Goal: Task Accomplishment & Management: Use online tool/utility

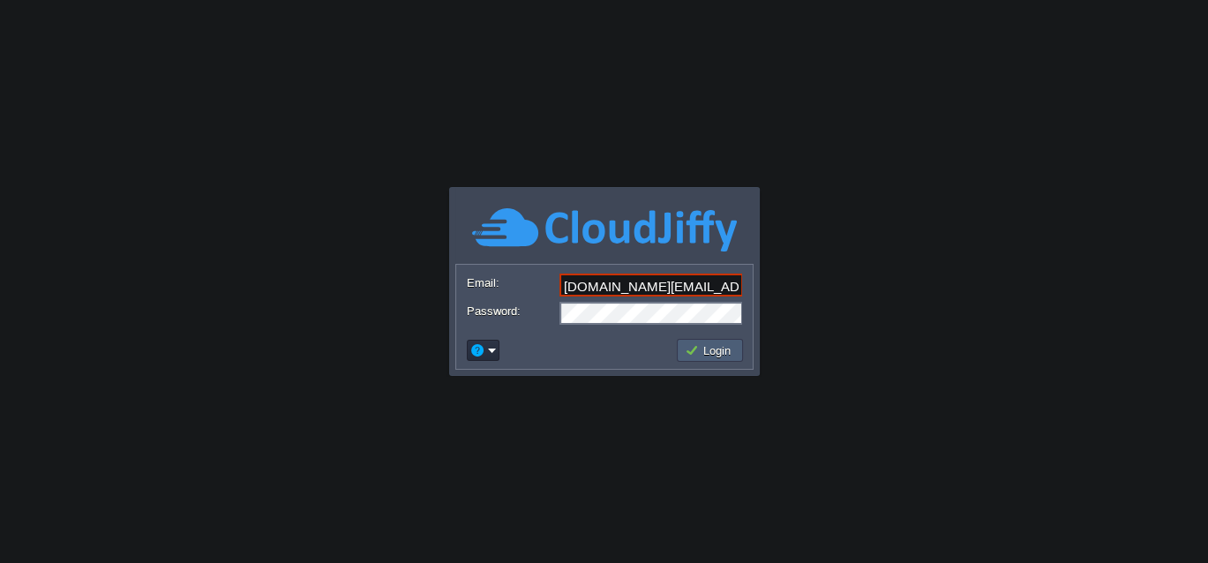
type input "[DOMAIN_NAME][EMAIL_ADDRESS][DOMAIN_NAME]"
click at [696, 346] on button "Login" at bounding box center [710, 350] width 51 height 16
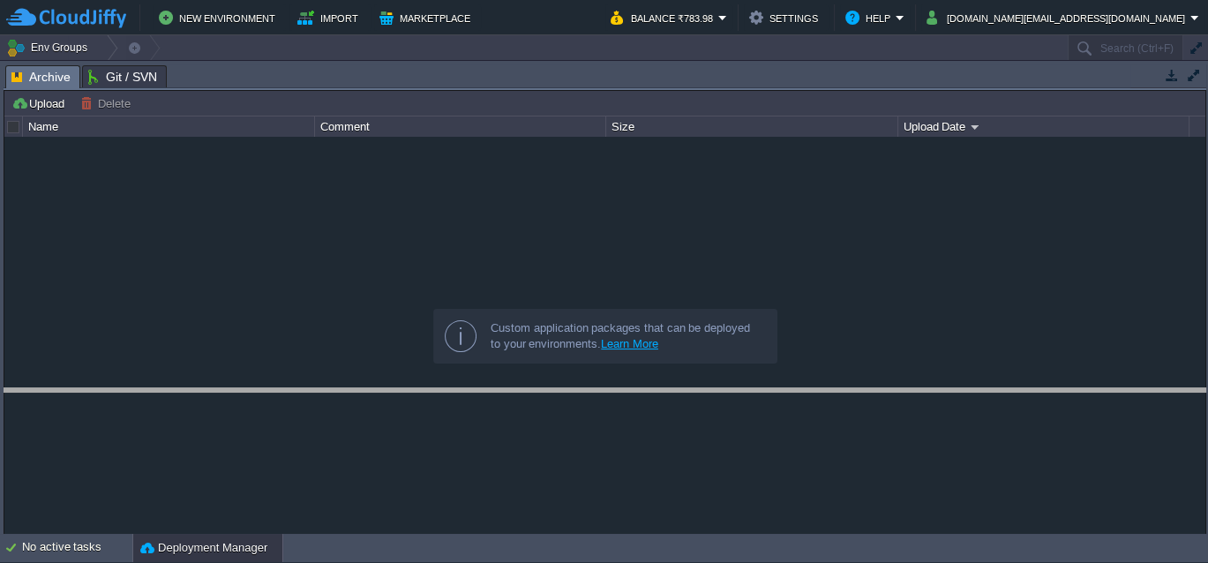
drag, startPoint x: 423, startPoint y: 77, endPoint x: 399, endPoint y: 462, distance: 386.3
click at [399, 462] on body "New Environment Import Marketplace Bonus ₹0.00 Upgrade Account Balance ₹783.98 …" at bounding box center [604, 281] width 1208 height 563
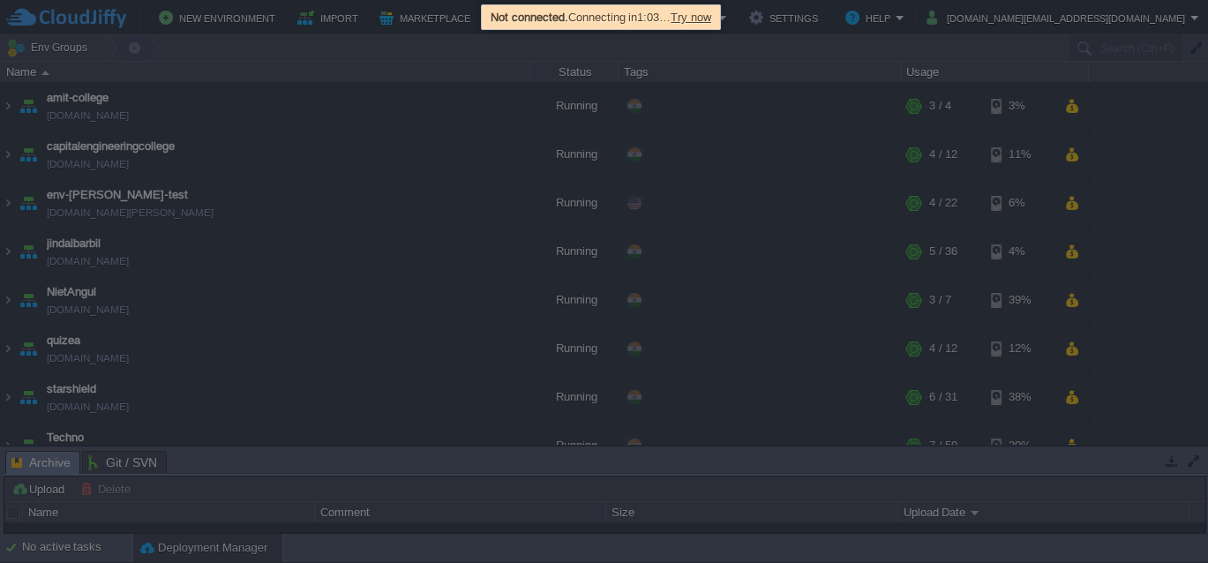
click at [836, 291] on div at bounding box center [604, 281] width 1208 height 563
click at [711, 18] on span "Try now" at bounding box center [691, 17] width 41 height 13
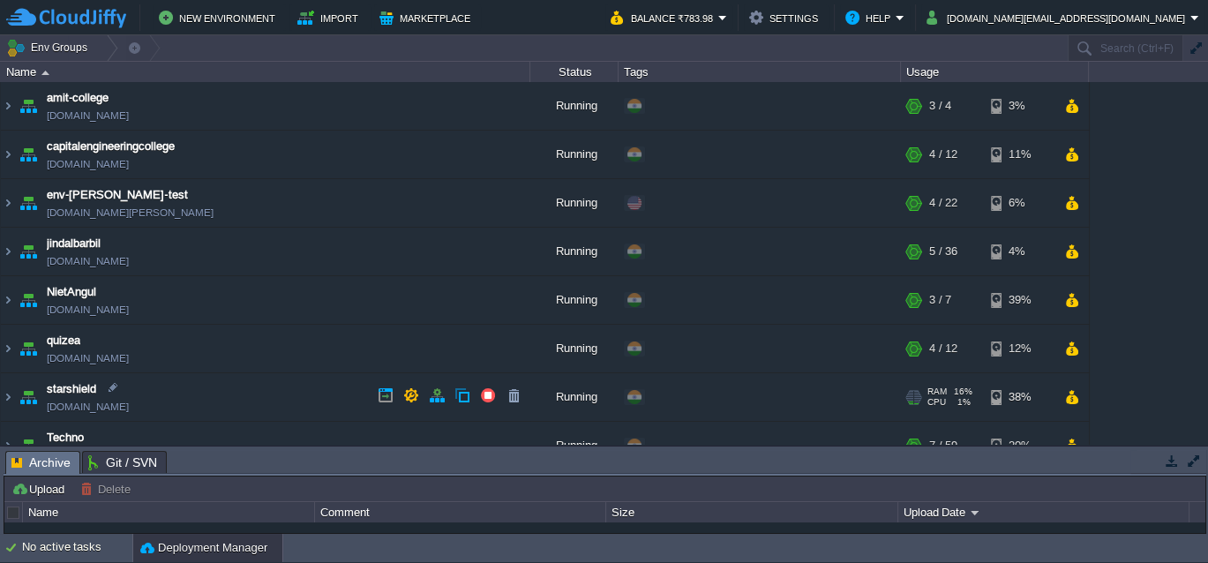
scroll to position [120, 0]
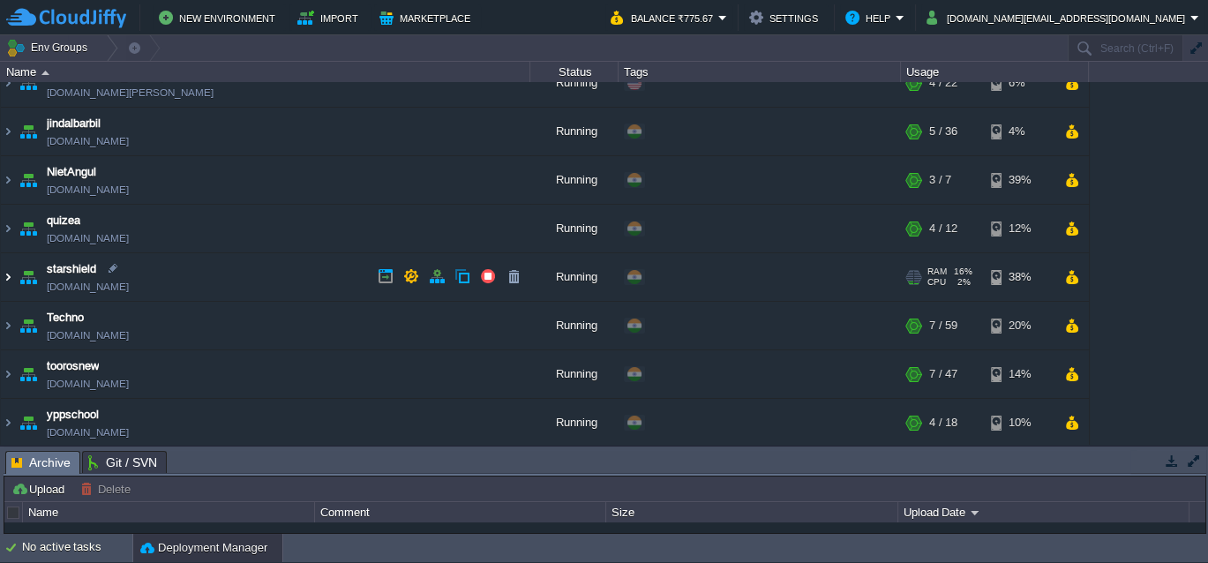
click at [8, 272] on img at bounding box center [8, 277] width 14 height 48
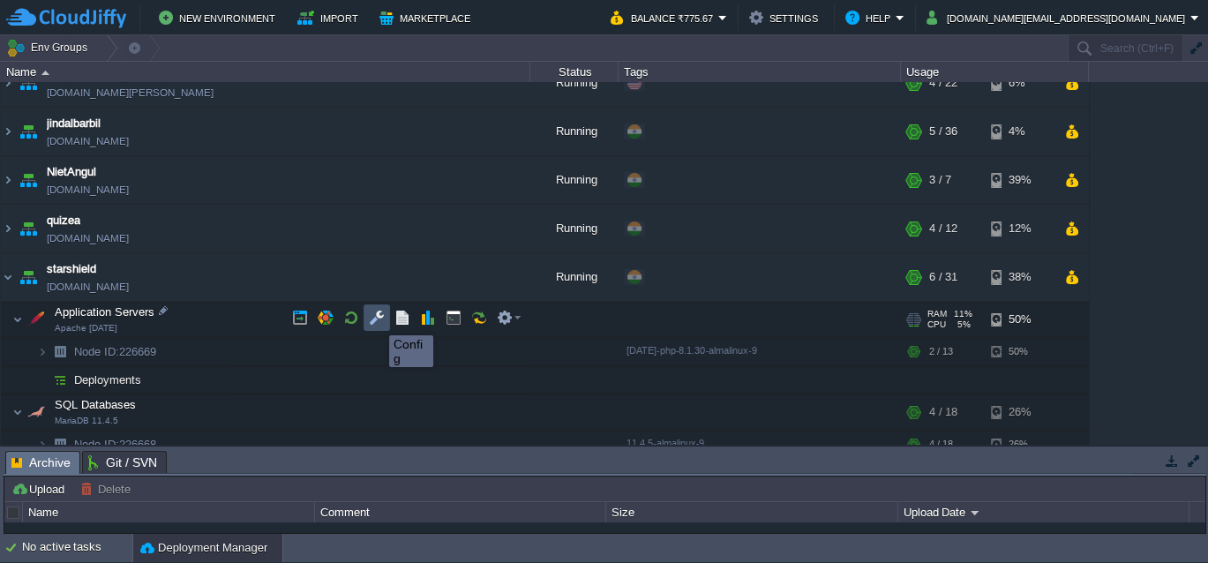
click at [376, 319] on button "button" at bounding box center [377, 318] width 16 height 16
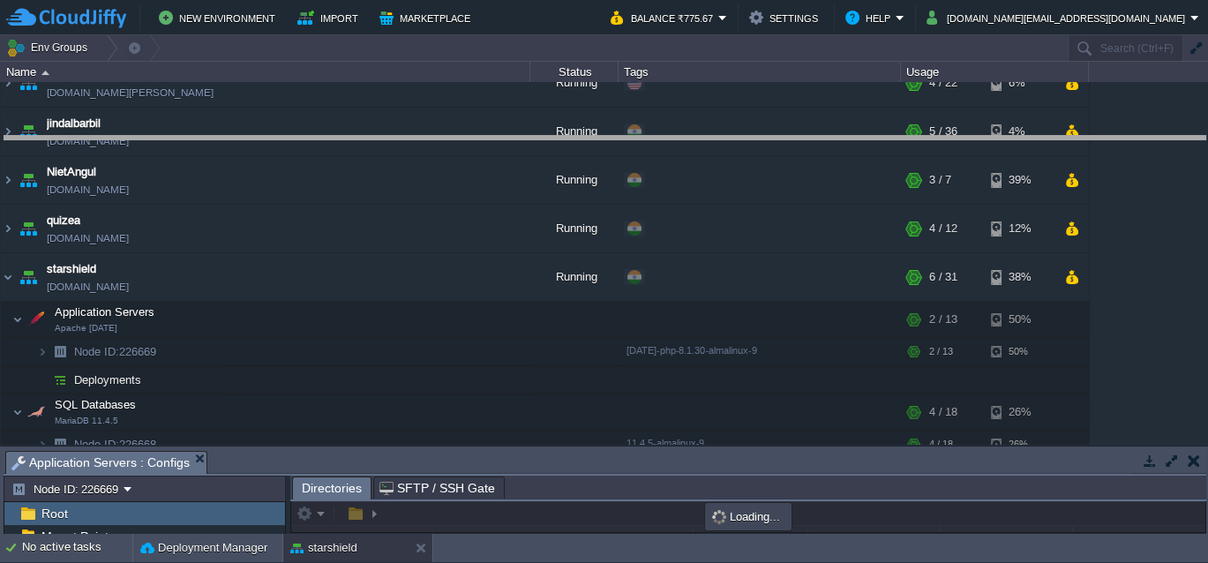
drag, startPoint x: 425, startPoint y: 465, endPoint x: 514, endPoint y: 133, distance: 343.5
click at [514, 133] on body "New Environment Import Marketplace Bonus ₹0.00 Upgrade Account Balance ₹775.67 …" at bounding box center [604, 281] width 1208 height 563
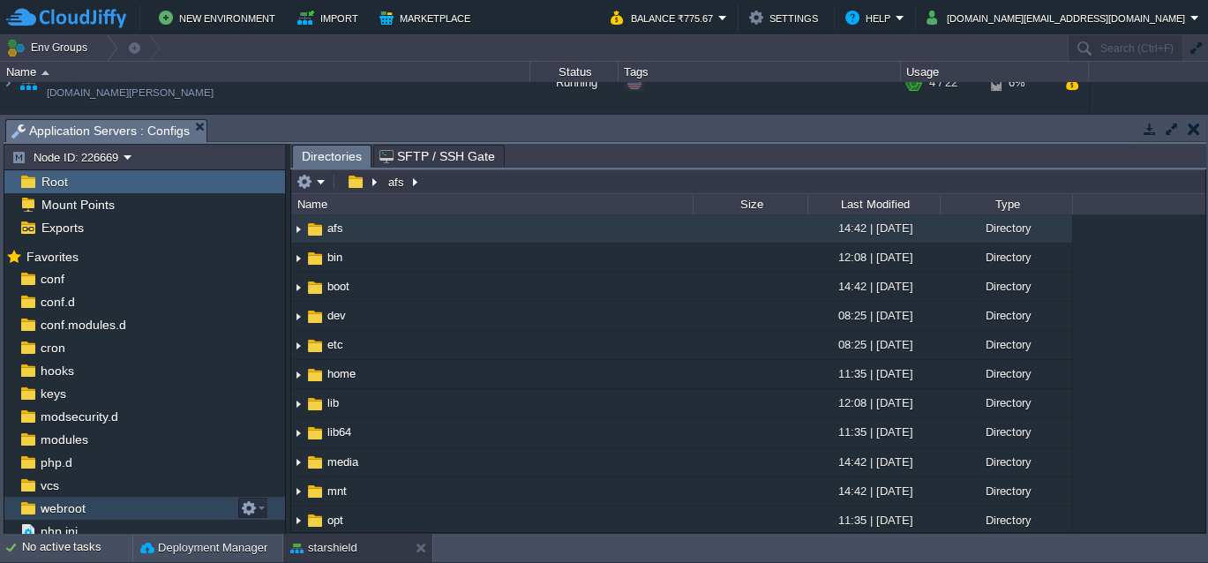
click at [71, 506] on span "webroot" at bounding box center [62, 508] width 51 height 16
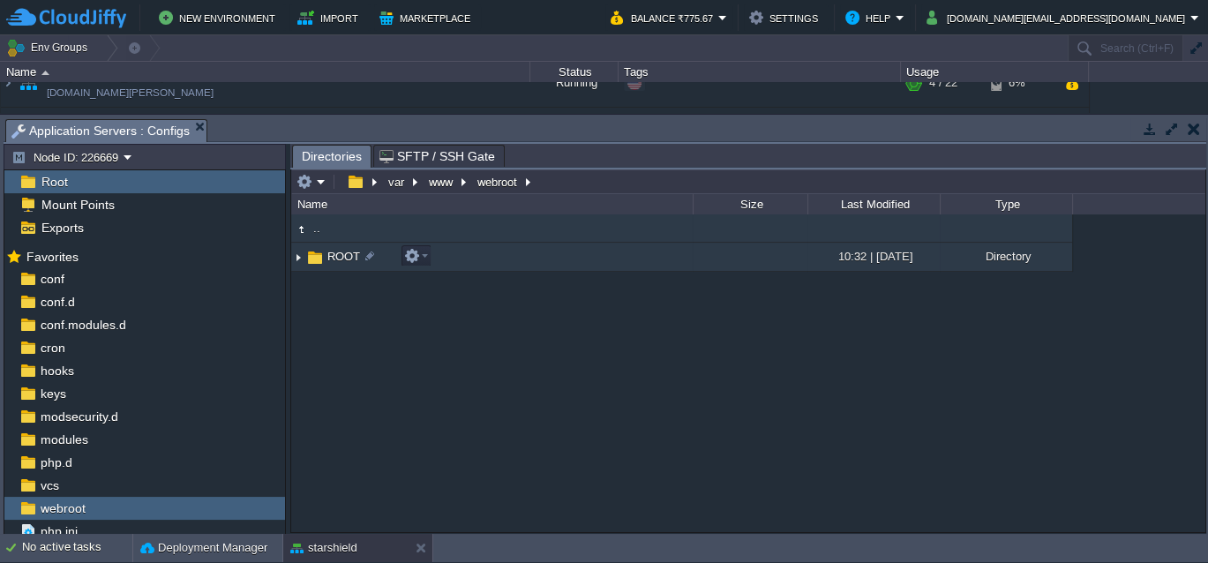
click at [295, 258] on img at bounding box center [298, 257] width 14 height 27
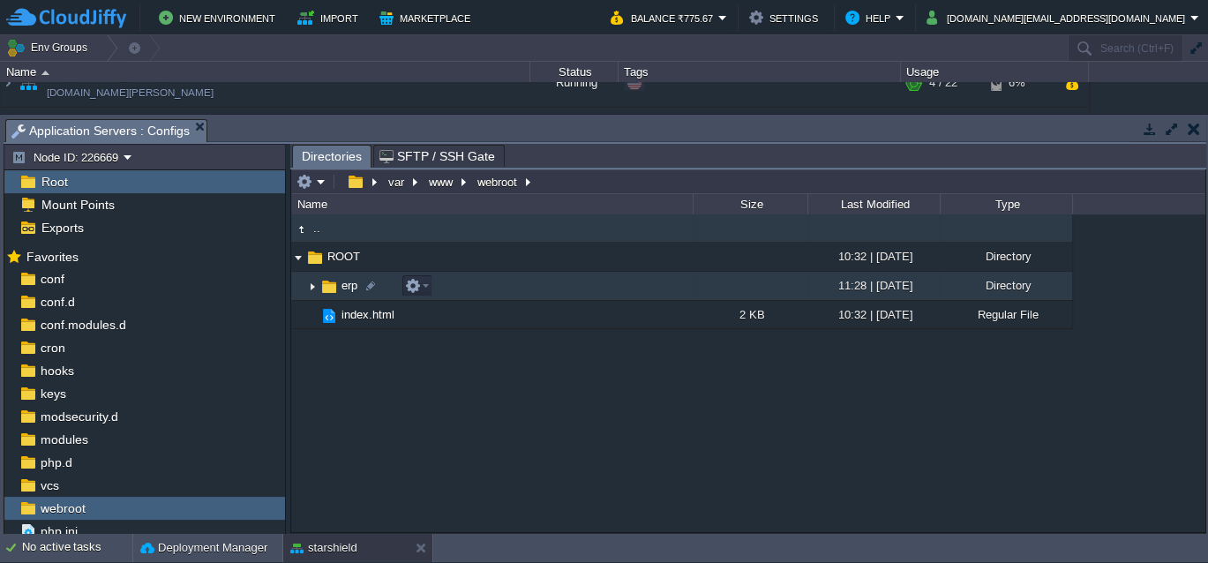
click at [311, 284] on img at bounding box center [312, 286] width 14 height 27
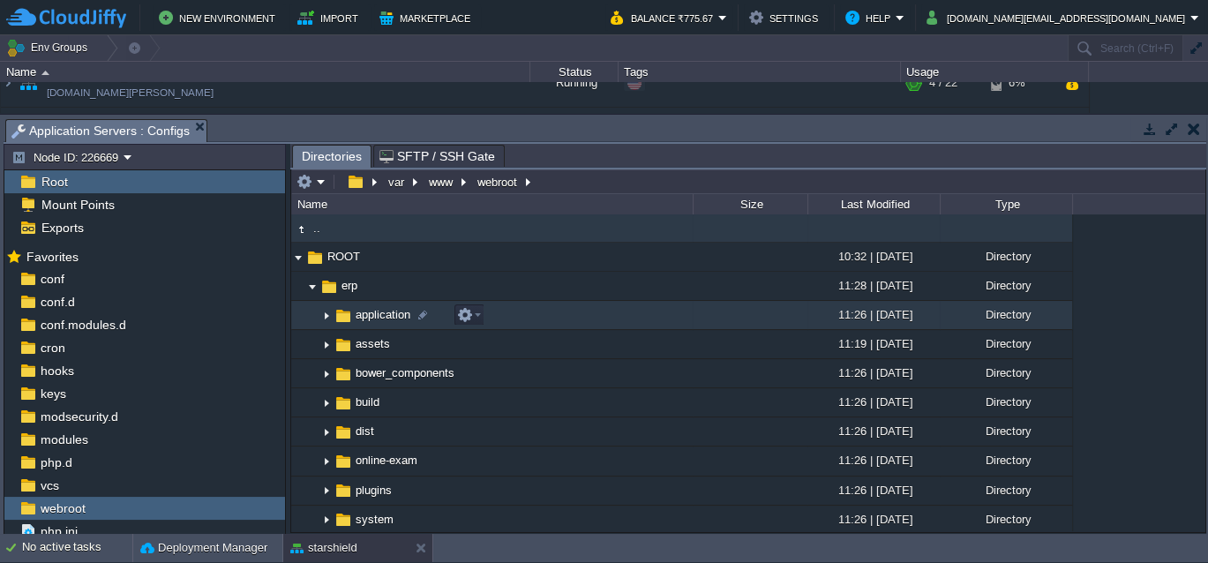
click at [325, 318] on img at bounding box center [326, 315] width 14 height 27
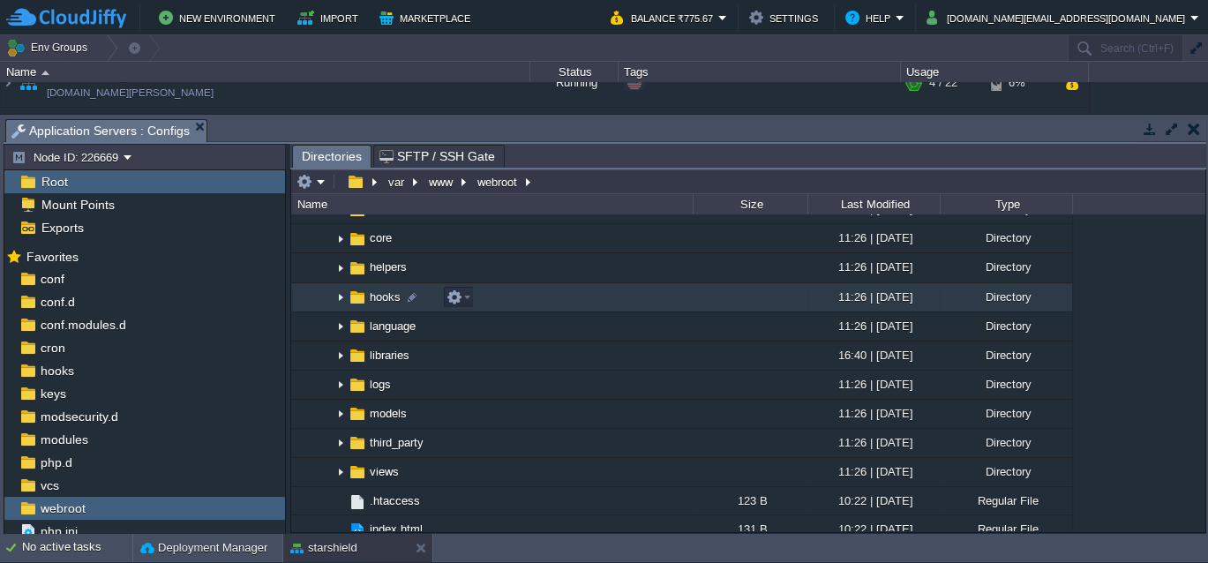
scroll to position [202, 0]
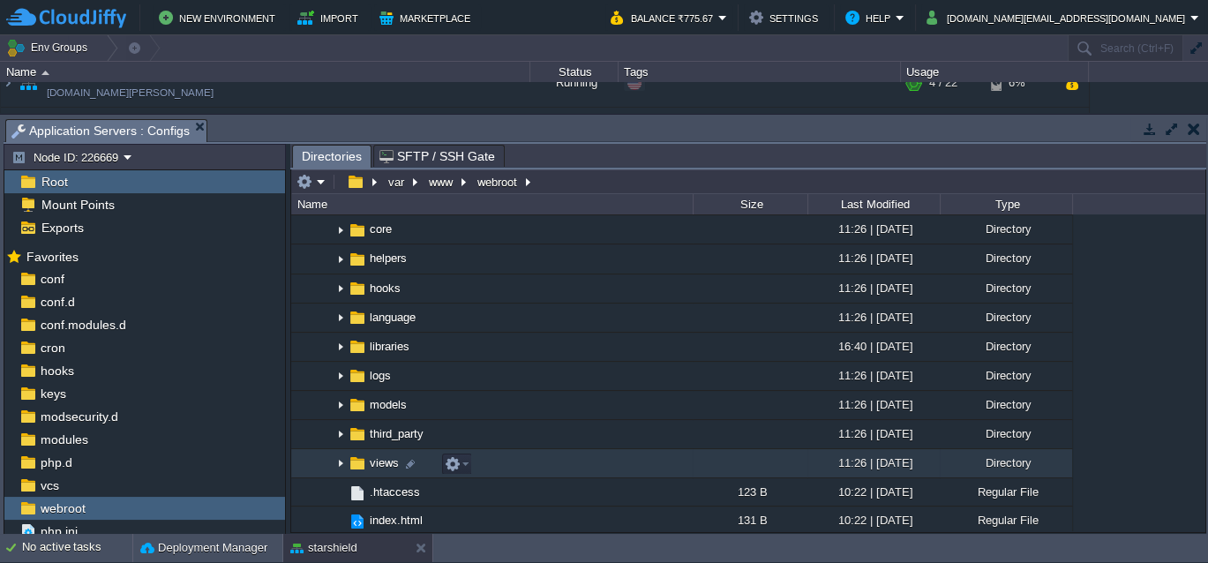
click at [341, 464] on img at bounding box center [340, 463] width 14 height 27
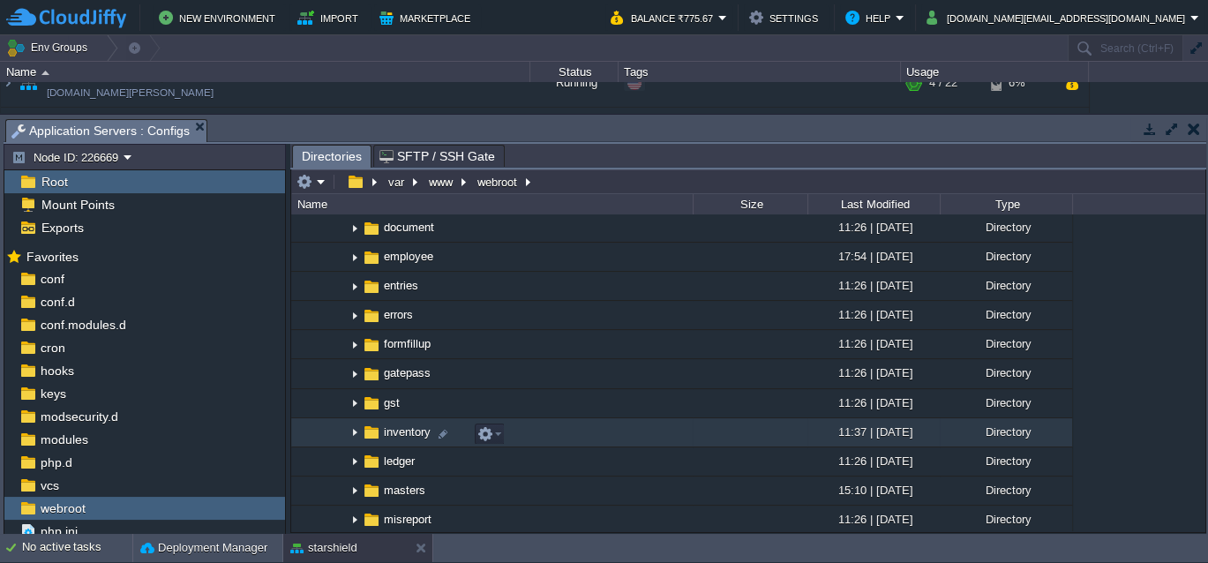
scroll to position [560, 0]
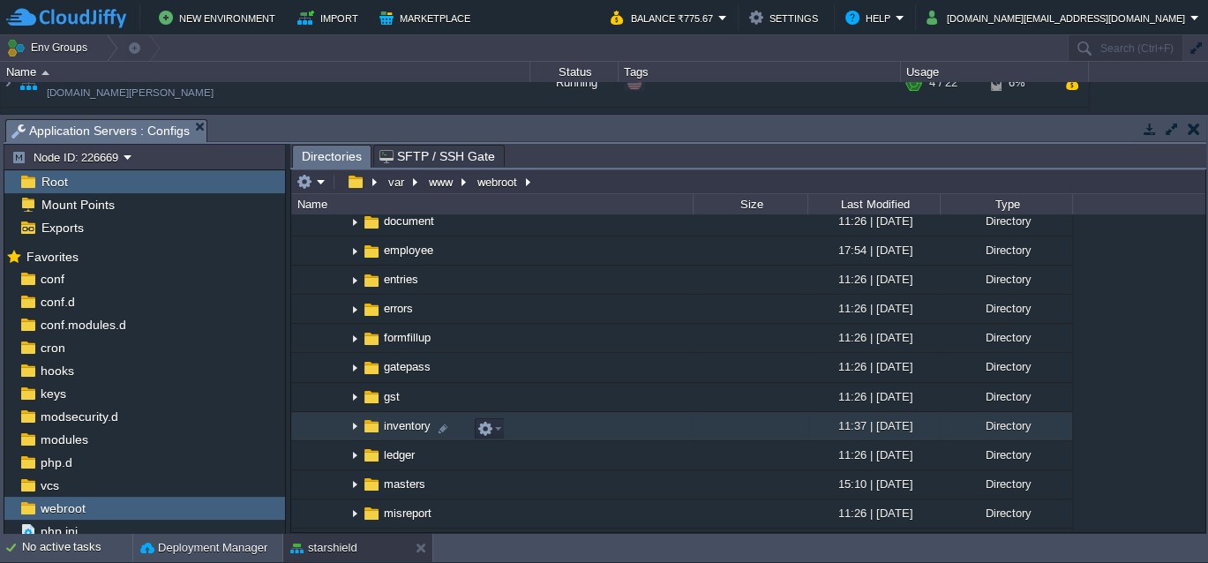
click at [356, 434] on img at bounding box center [355, 426] width 14 height 27
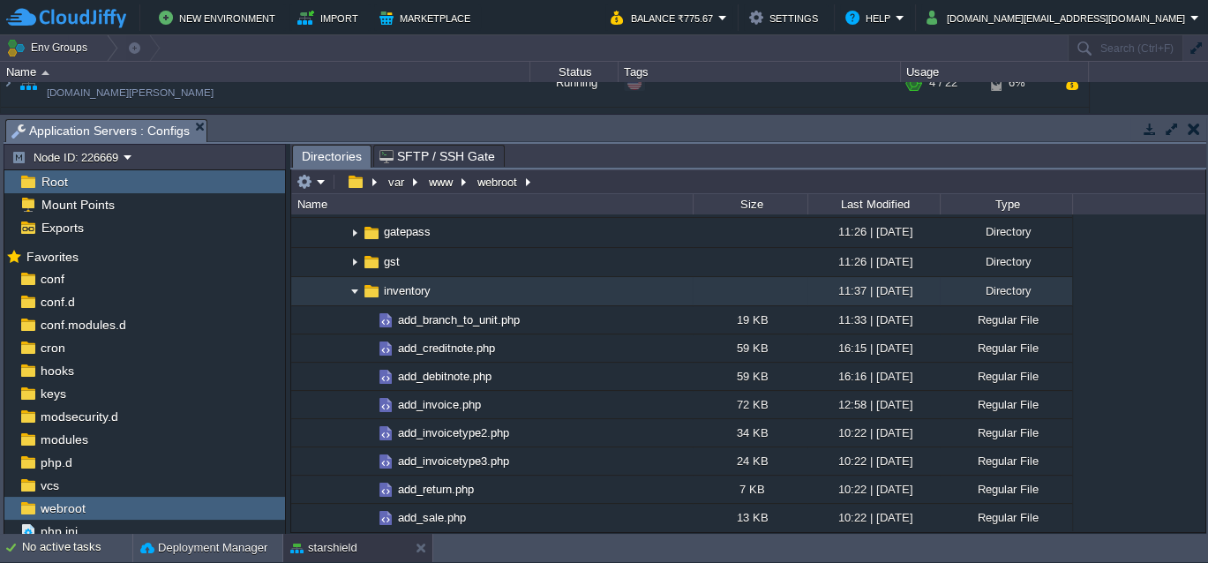
scroll to position [708, 0]
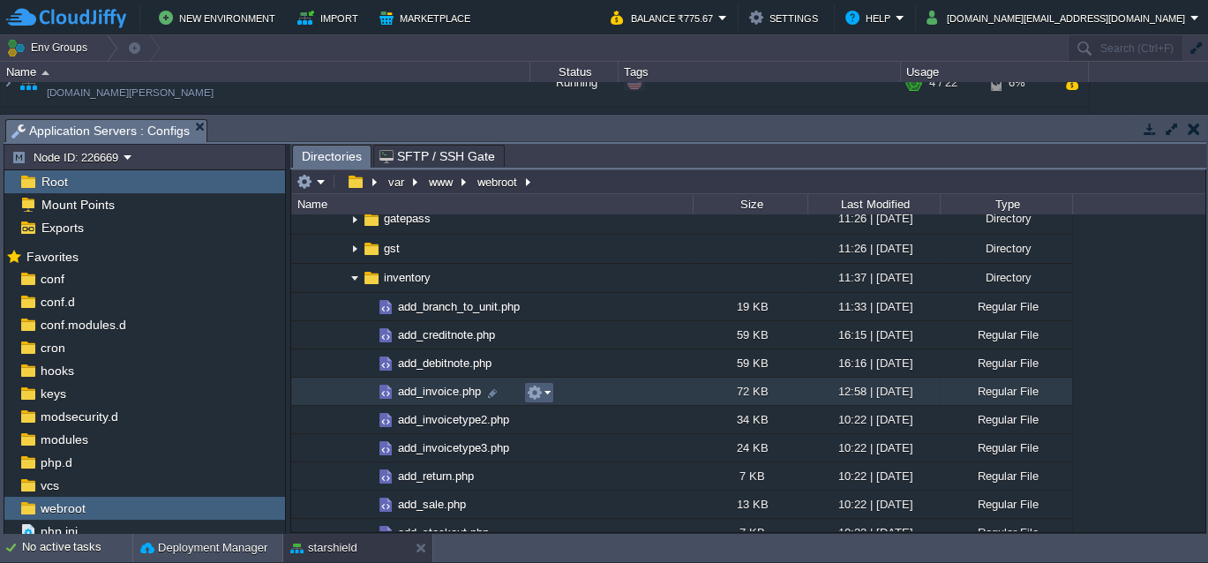
click at [548, 393] on em at bounding box center [539, 393] width 24 height 16
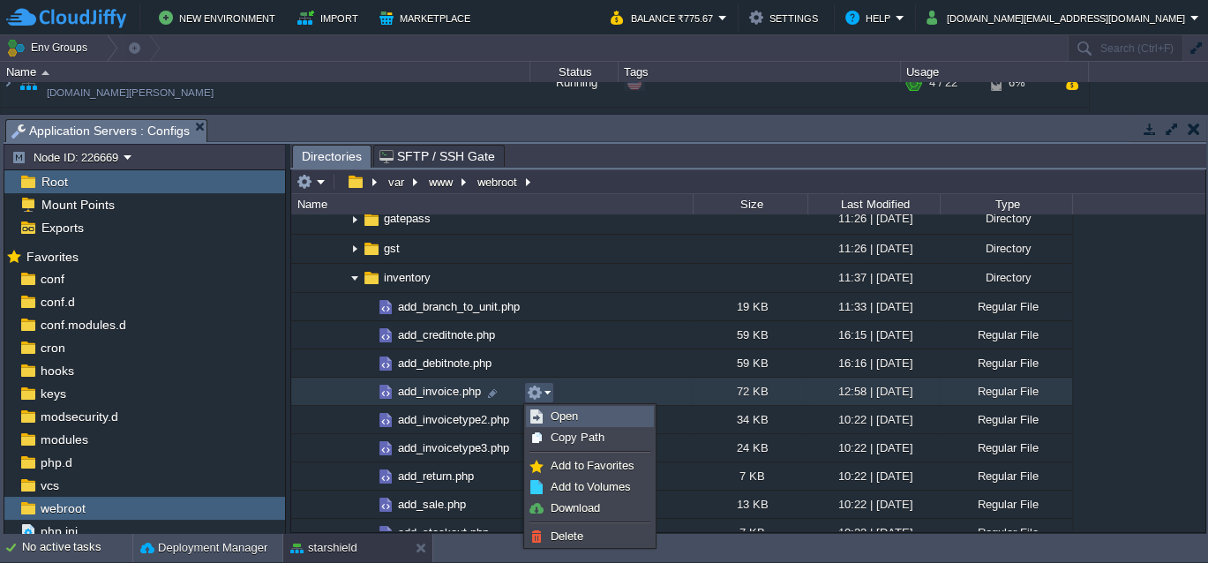
click at [551, 416] on span "Open" at bounding box center [564, 415] width 27 height 13
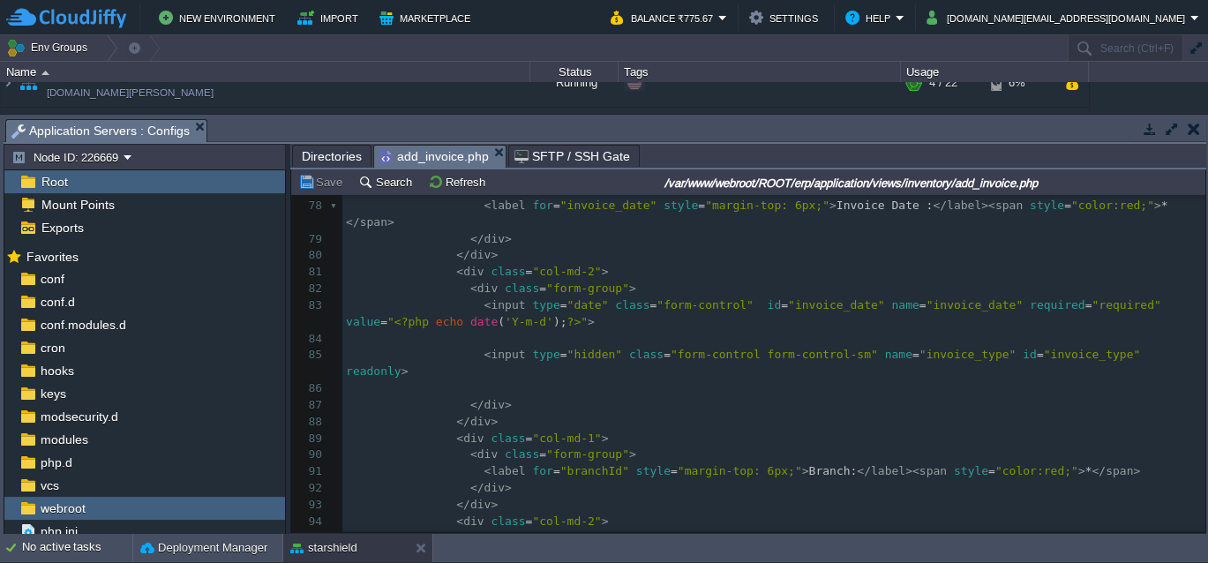
scroll to position [1341, 0]
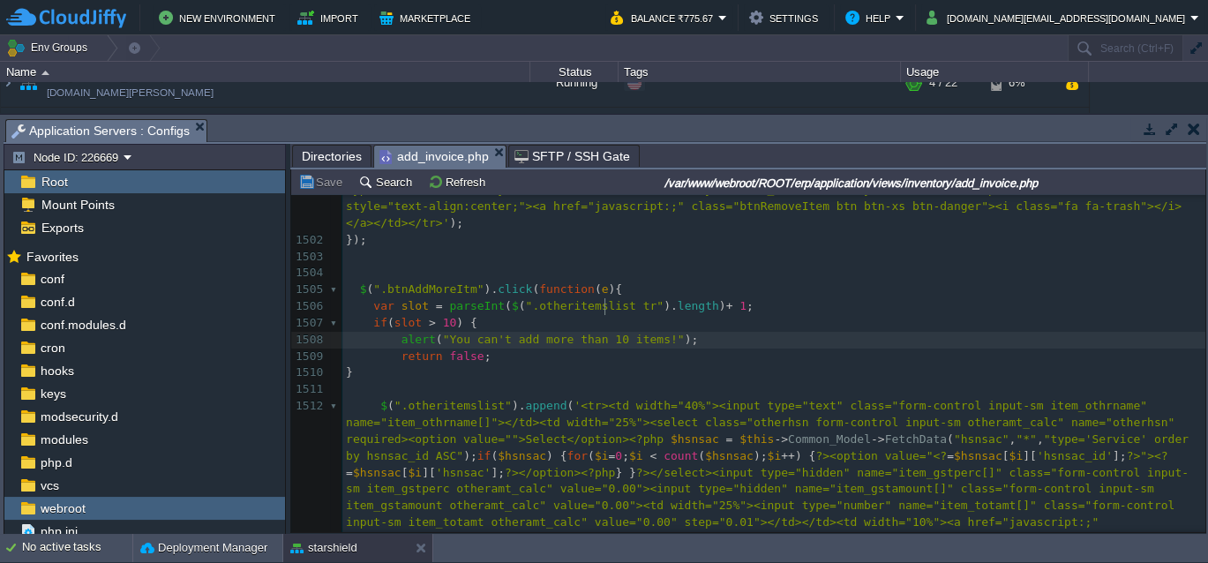
click at [603, 333] on span ""You can't add more than 10 items!"" at bounding box center [564, 339] width 242 height 13
type textarea "5"
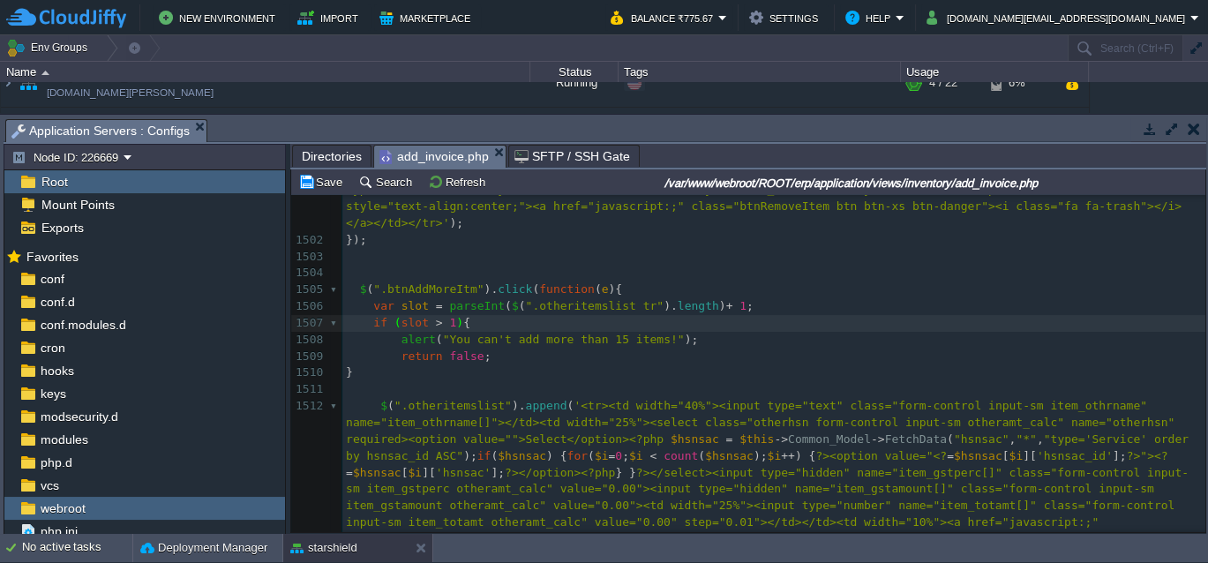
type textarea "7"
type textarea "6"
click at [325, 182] on button "Save" at bounding box center [322, 182] width 49 height 16
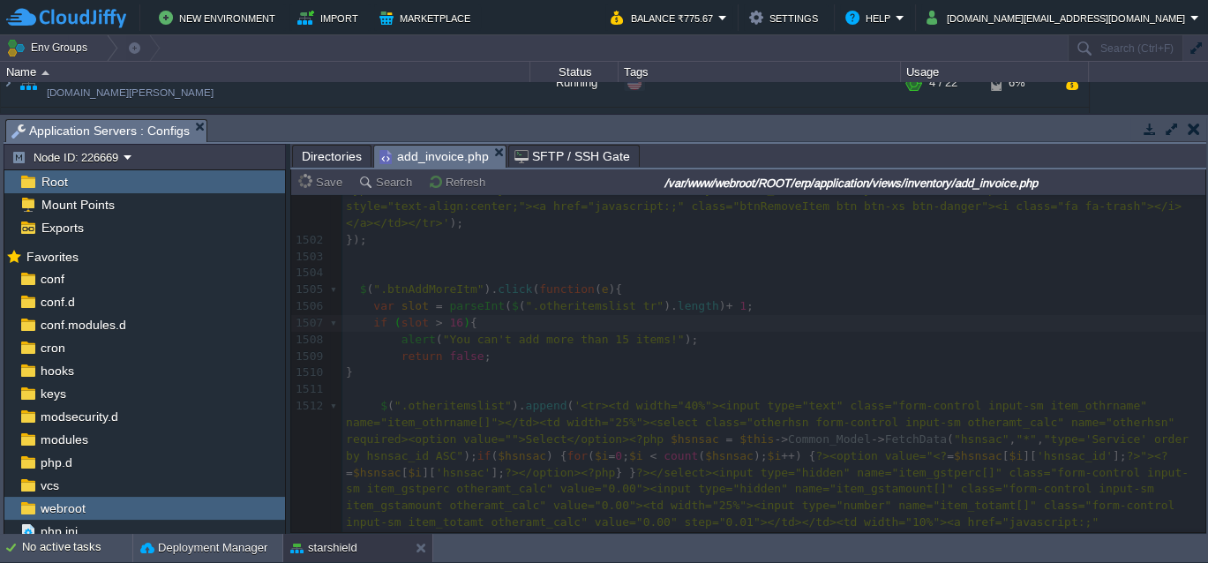
click at [331, 157] on span "Directories" at bounding box center [332, 156] width 60 height 21
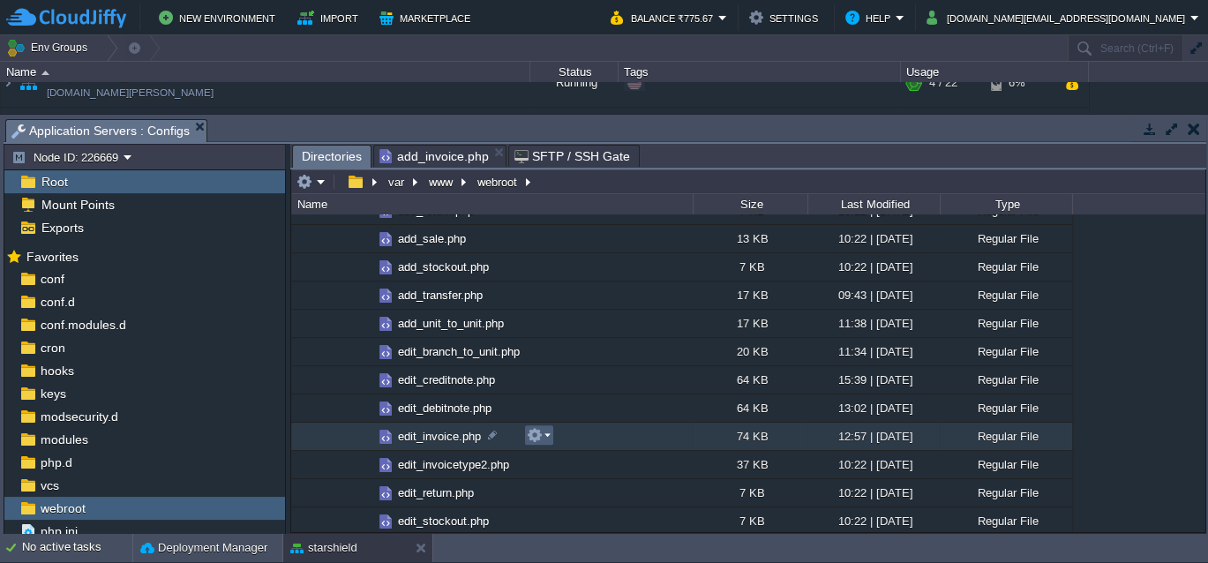
click at [546, 434] on em at bounding box center [539, 435] width 24 height 16
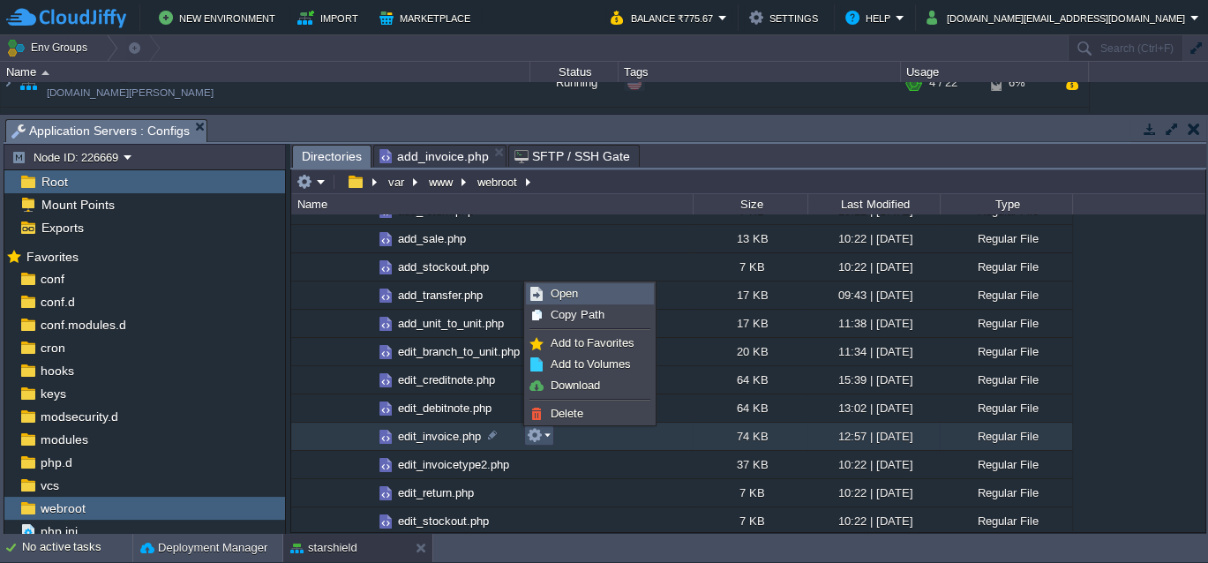
click at [573, 296] on span "Open" at bounding box center [564, 293] width 27 height 13
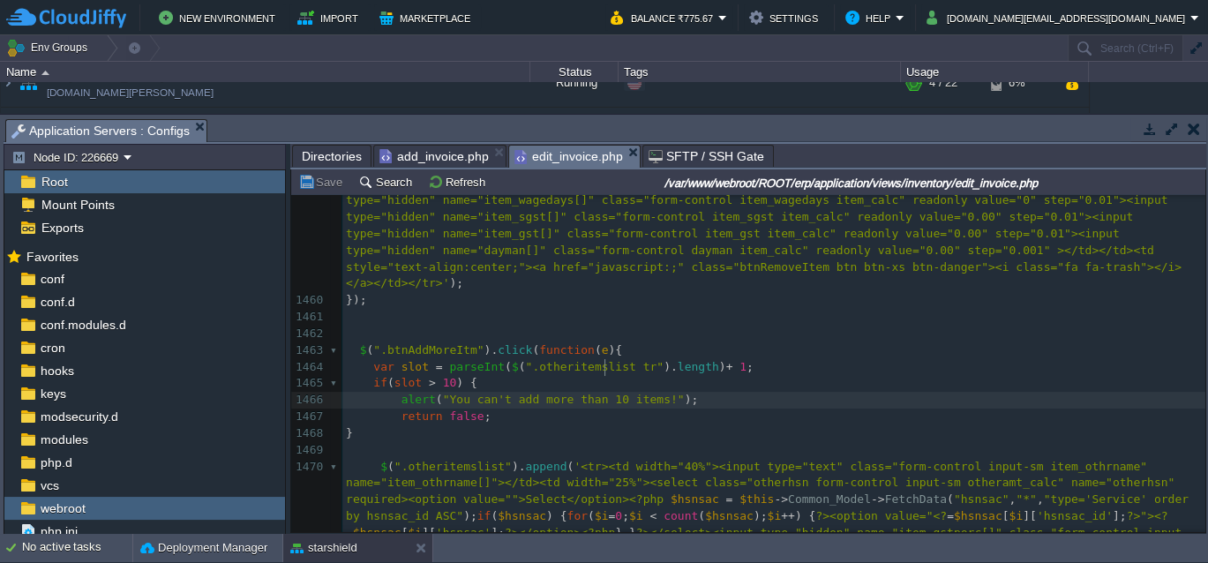
click at [603, 393] on span ""You can't add more than 10 items!"" at bounding box center [564, 399] width 242 height 13
type textarea "5"
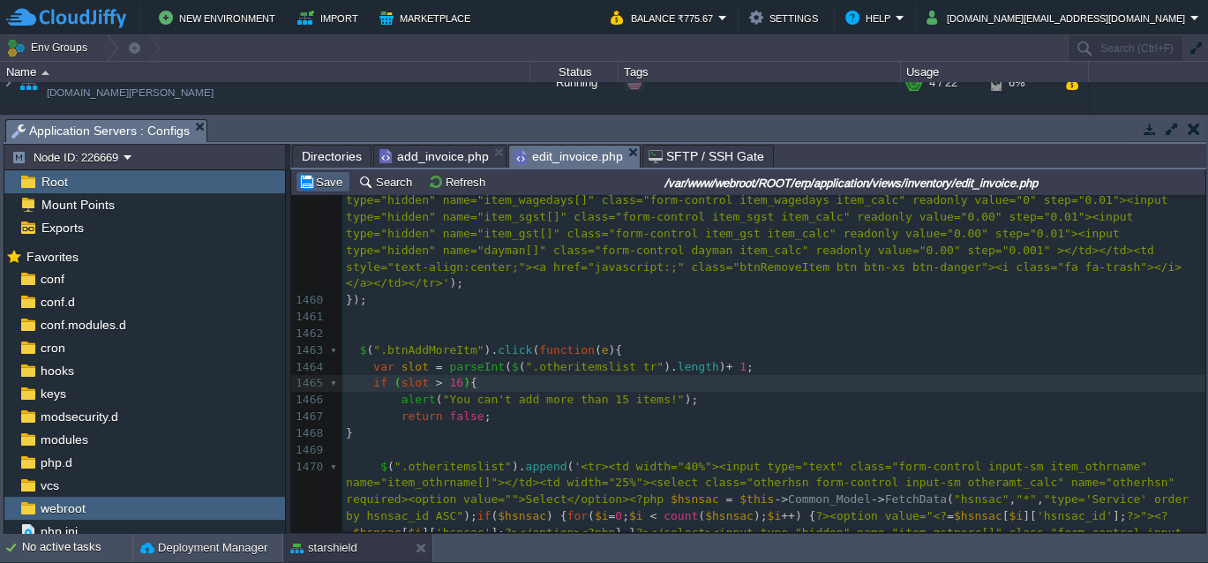
type textarea "6"
click at [326, 186] on button "Save" at bounding box center [322, 182] width 49 height 16
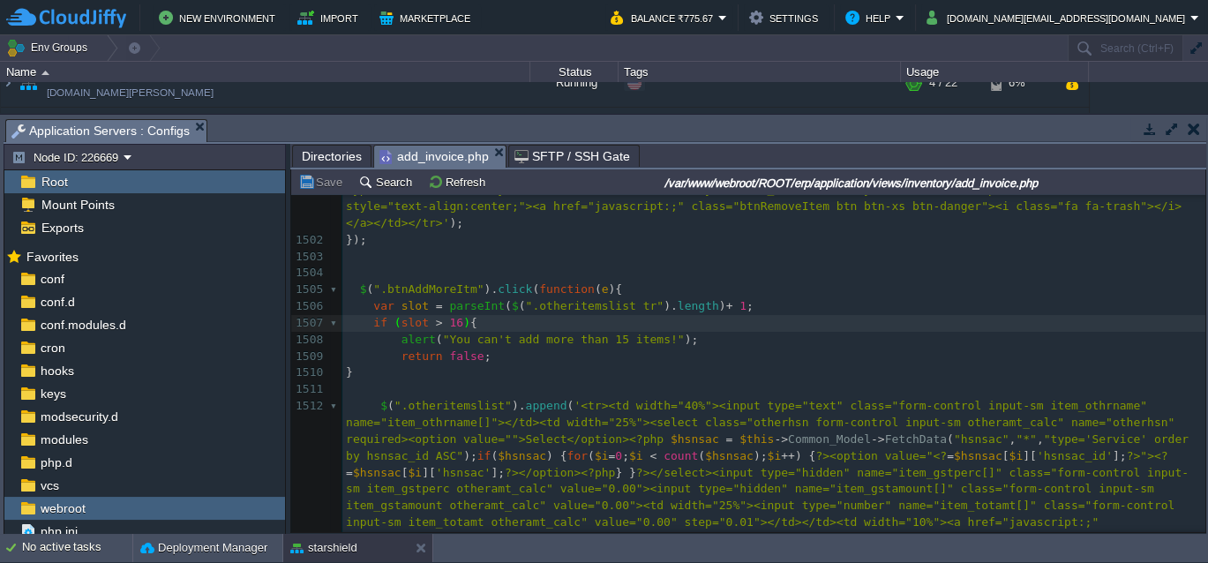
click at [464, 157] on span "add_invoice.php" at bounding box center [433, 157] width 109 height 22
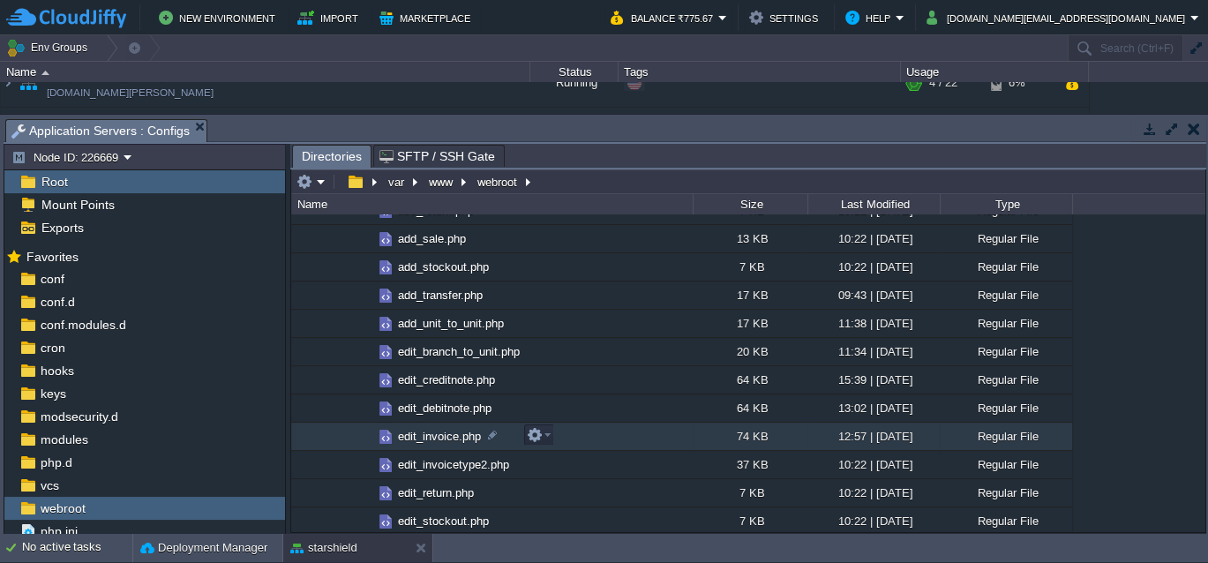
click at [1195, 131] on button "button" at bounding box center [1194, 129] width 12 height 16
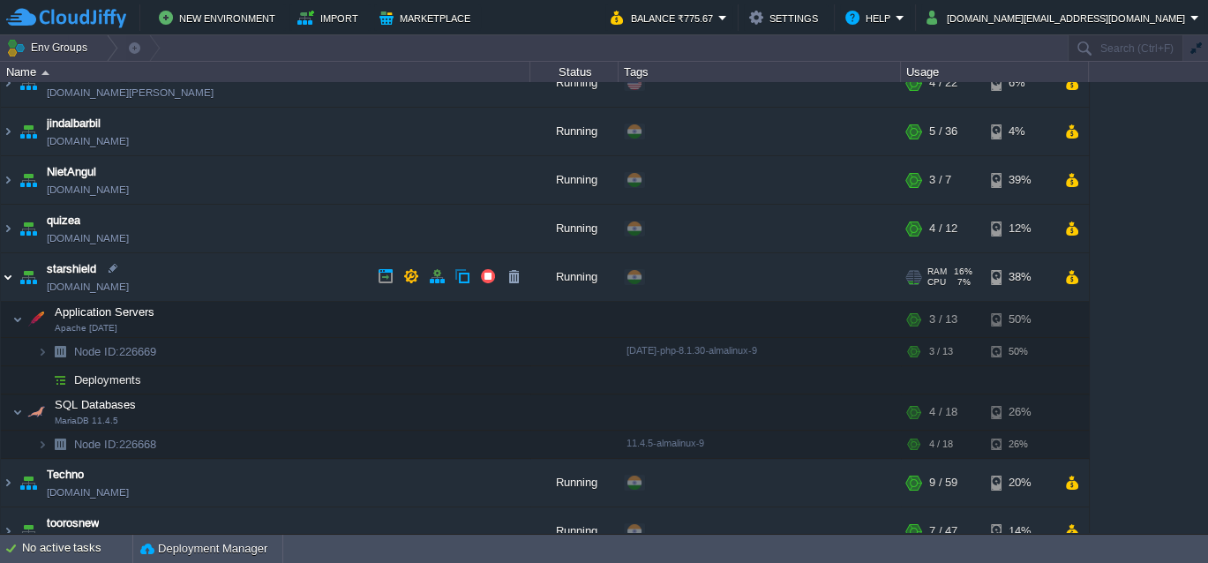
click at [9, 273] on img at bounding box center [8, 277] width 14 height 48
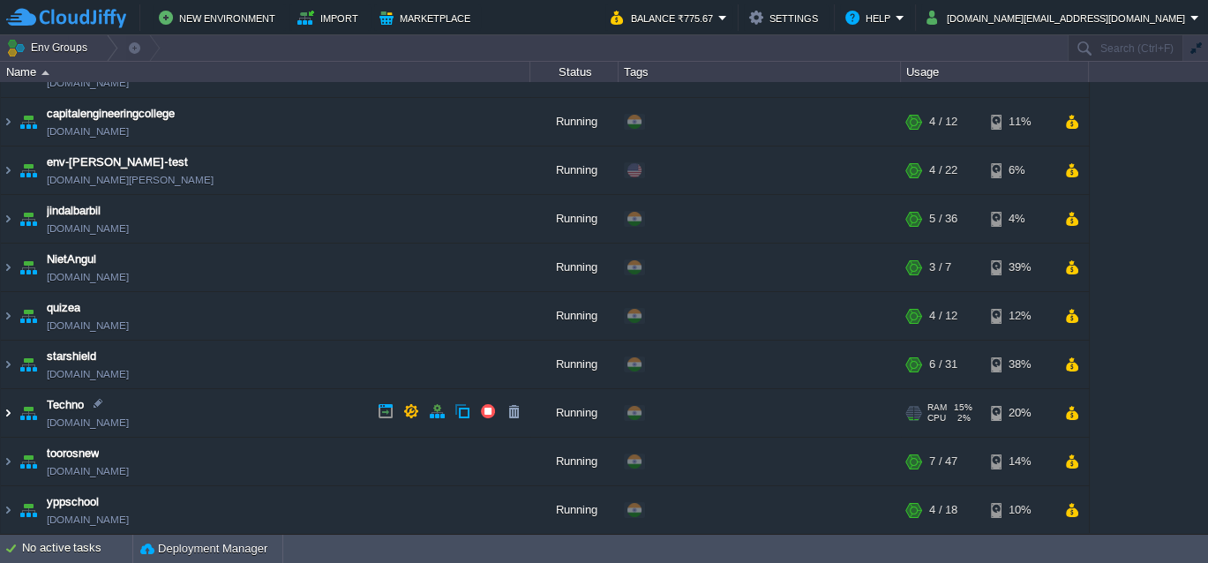
click at [5, 411] on img at bounding box center [8, 413] width 14 height 48
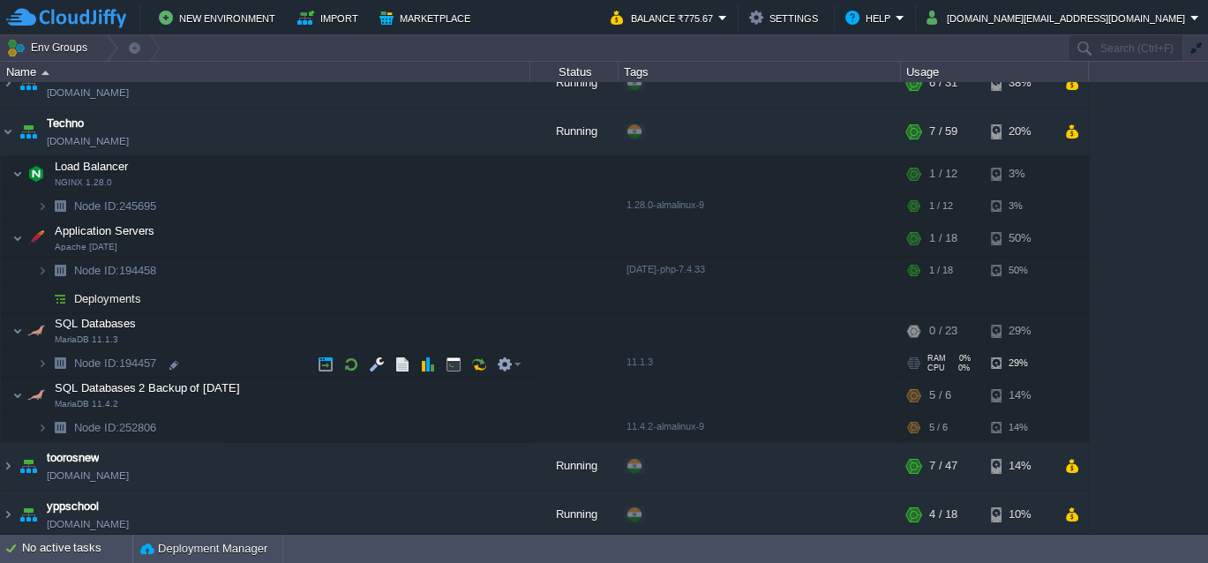
scroll to position [316, 0]
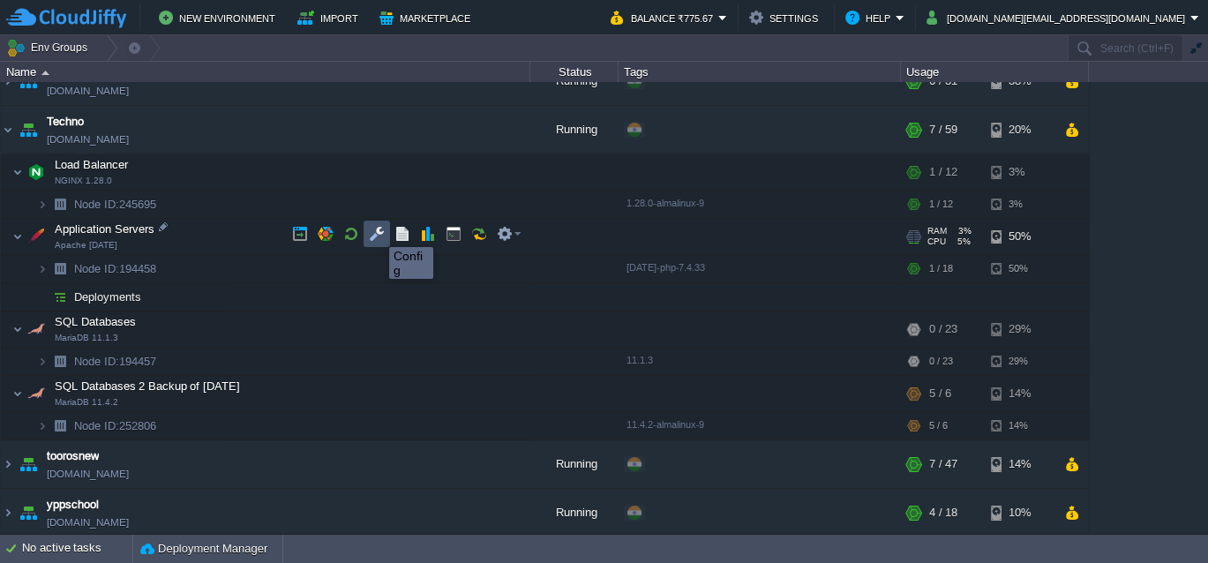
click at [376, 231] on button "button" at bounding box center [377, 234] width 16 height 16
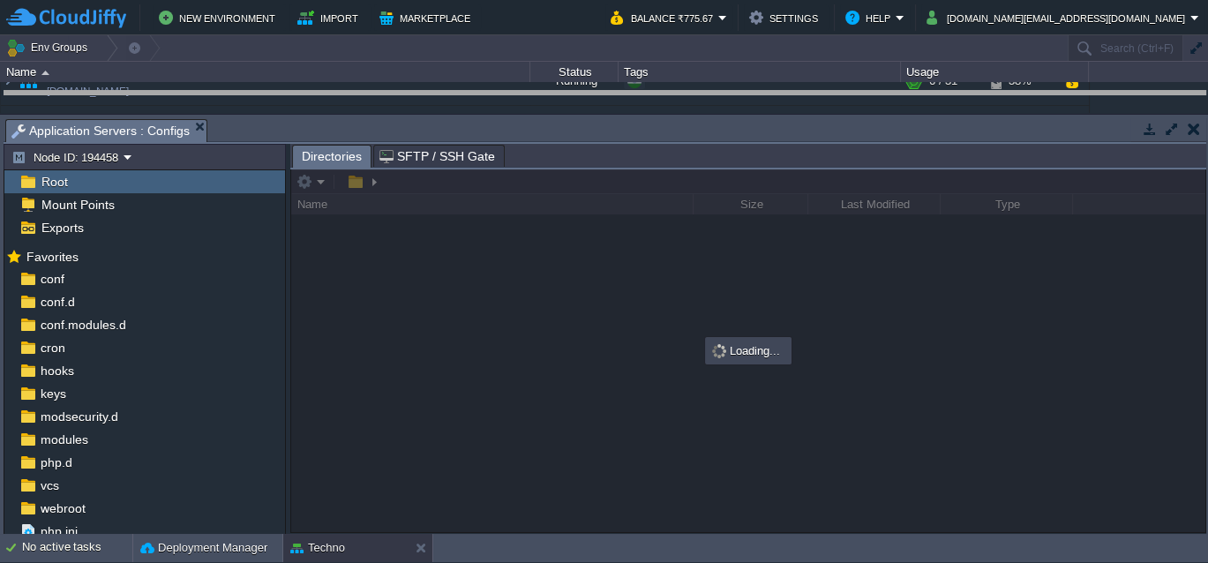
drag, startPoint x: 559, startPoint y: 131, endPoint x: 573, endPoint y: 48, distance: 85.0
click at [573, 48] on body "New Environment Import Marketplace Bonus ₹0.00 Upgrade Account Balance ₹775.67 …" at bounding box center [604, 281] width 1208 height 563
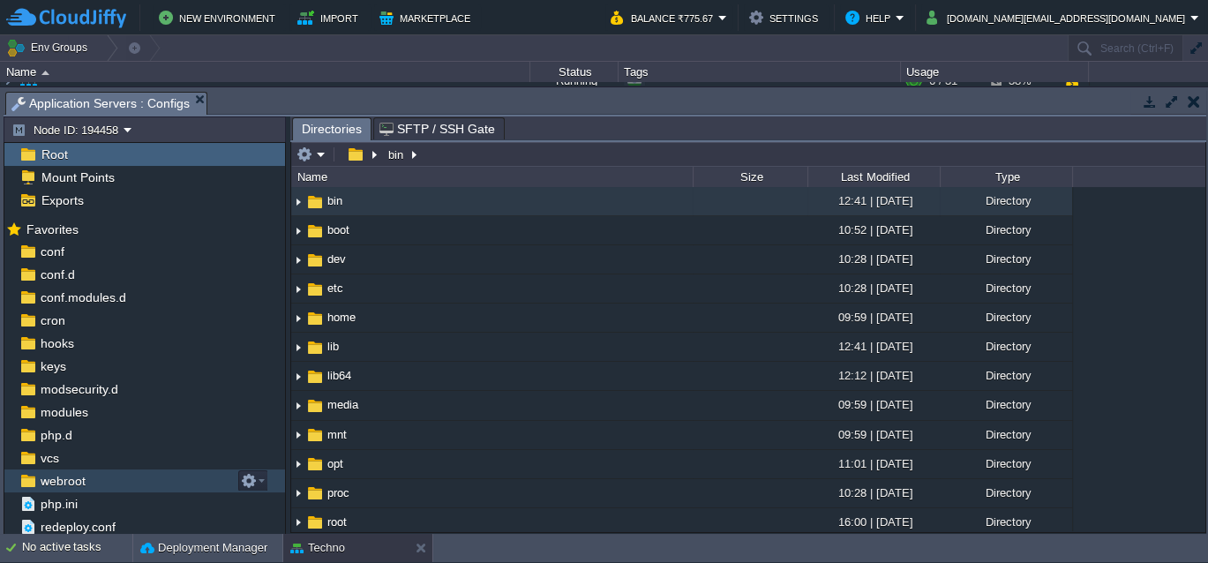
click at [62, 477] on span "webroot" at bounding box center [62, 481] width 51 height 16
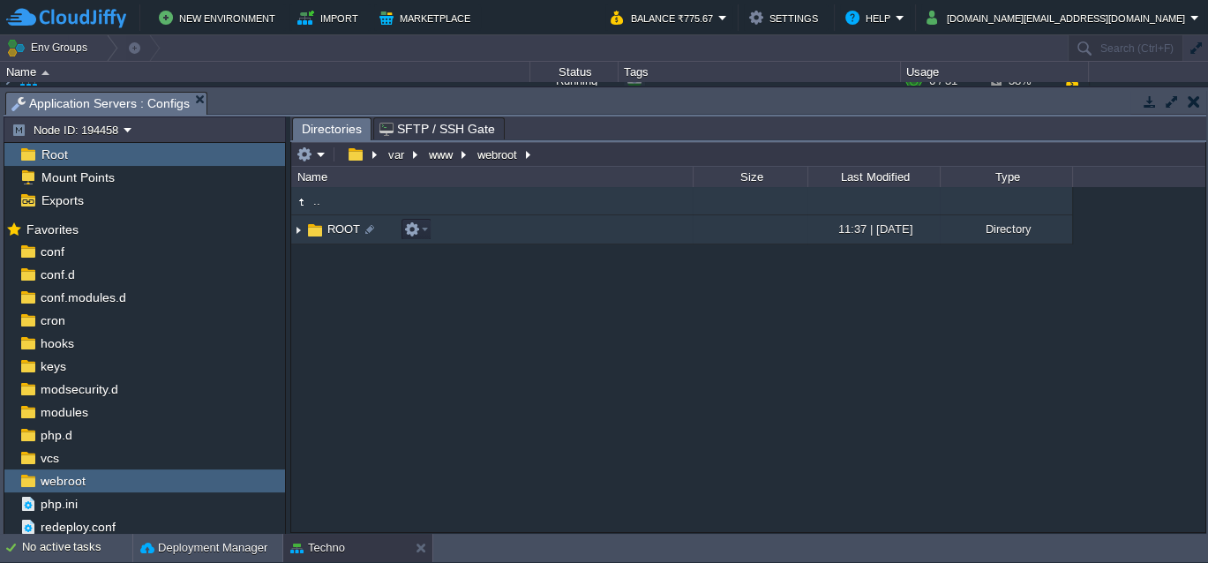
click at [298, 229] on img at bounding box center [298, 229] width 14 height 27
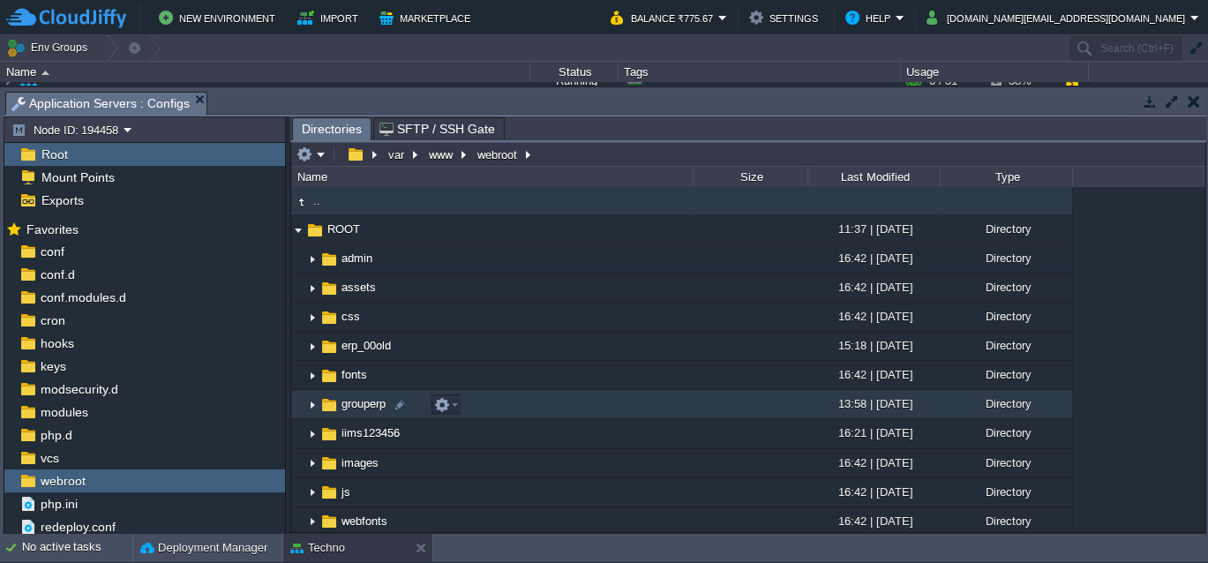
click at [311, 405] on img at bounding box center [312, 404] width 14 height 27
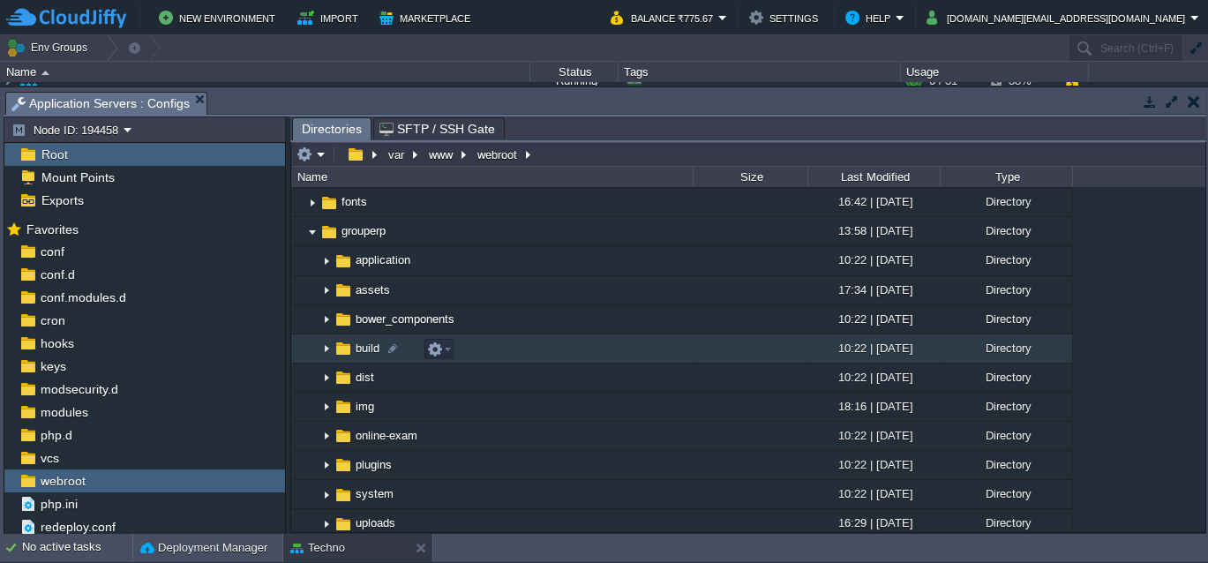
scroll to position [173, 0]
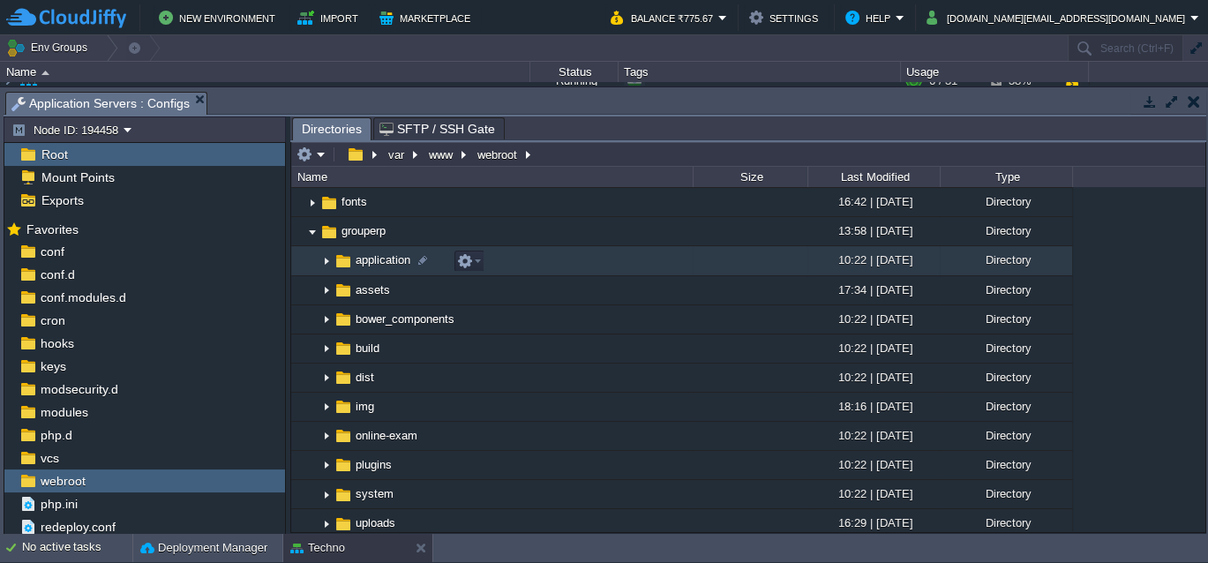
click at [324, 262] on img at bounding box center [326, 261] width 14 height 27
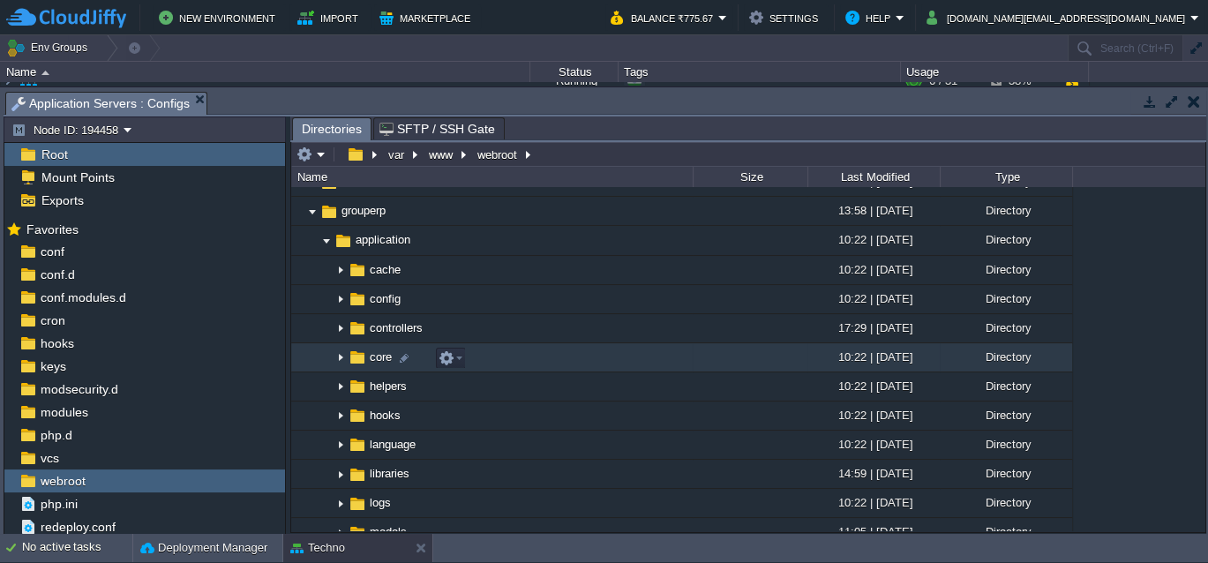
scroll to position [194, 0]
